Goal: Use online tool/utility: Utilize a website feature to perform a specific function

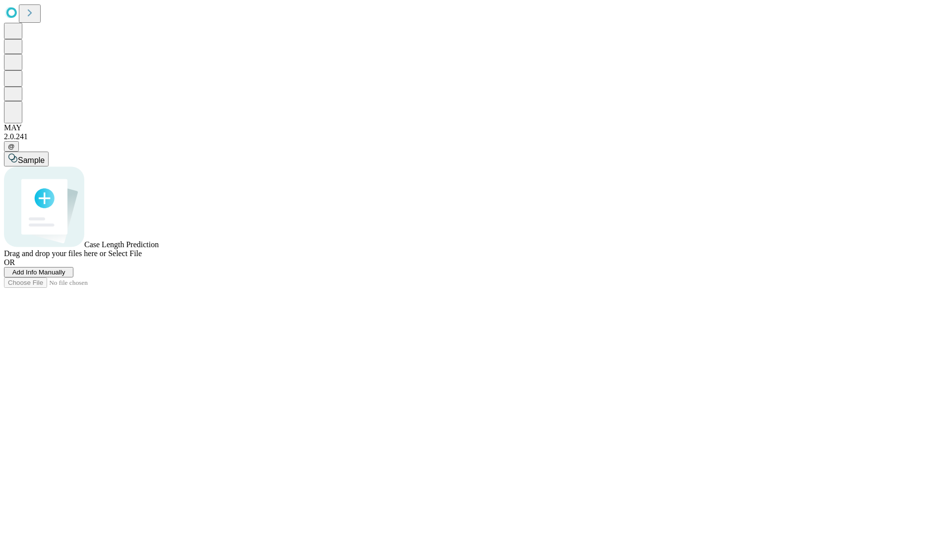
click at [65, 276] on span "Add Info Manually" at bounding box center [38, 272] width 53 height 7
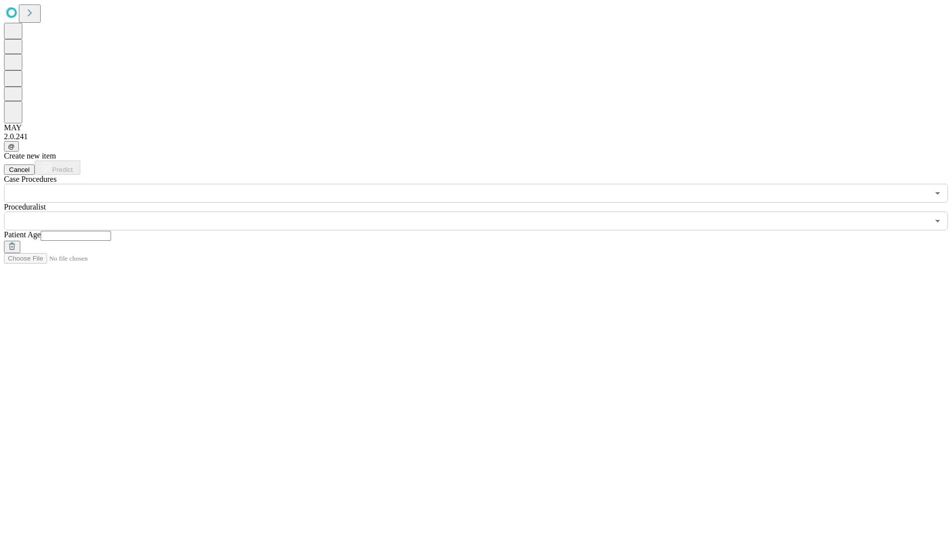
click at [111, 231] on input "text" at bounding box center [76, 236] width 70 height 10
type input "**"
click at [483, 212] on input "text" at bounding box center [466, 221] width 925 height 19
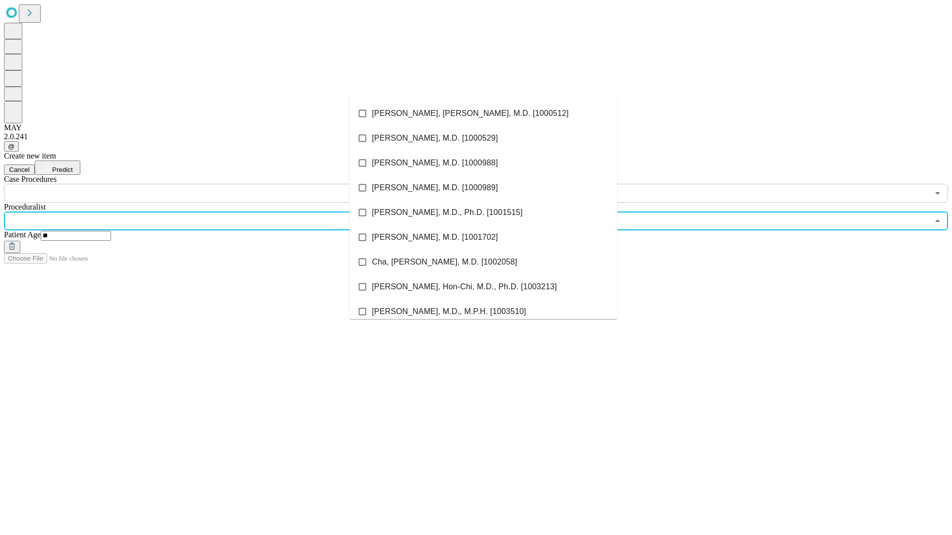
click at [483, 114] on li "[PERSON_NAME], [PERSON_NAME], M.D. [1000512]" at bounding box center [484, 113] width 268 height 25
click at [208, 184] on input "text" at bounding box center [466, 193] width 925 height 19
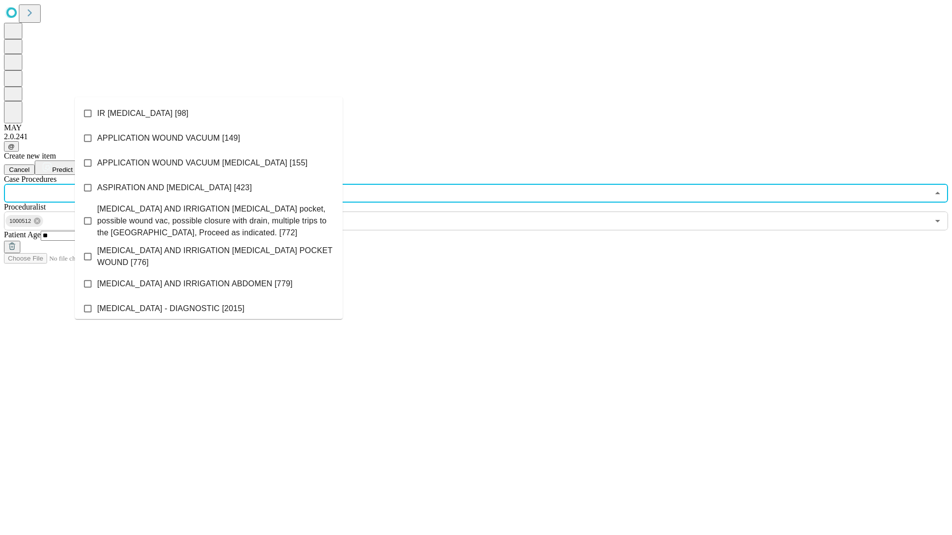
click at [209, 114] on li "IR [MEDICAL_DATA] [98]" at bounding box center [209, 113] width 268 height 25
click at [72, 166] on span "Predict" at bounding box center [62, 169] width 20 height 7
